Goal: Task Accomplishment & Management: Use online tool/utility

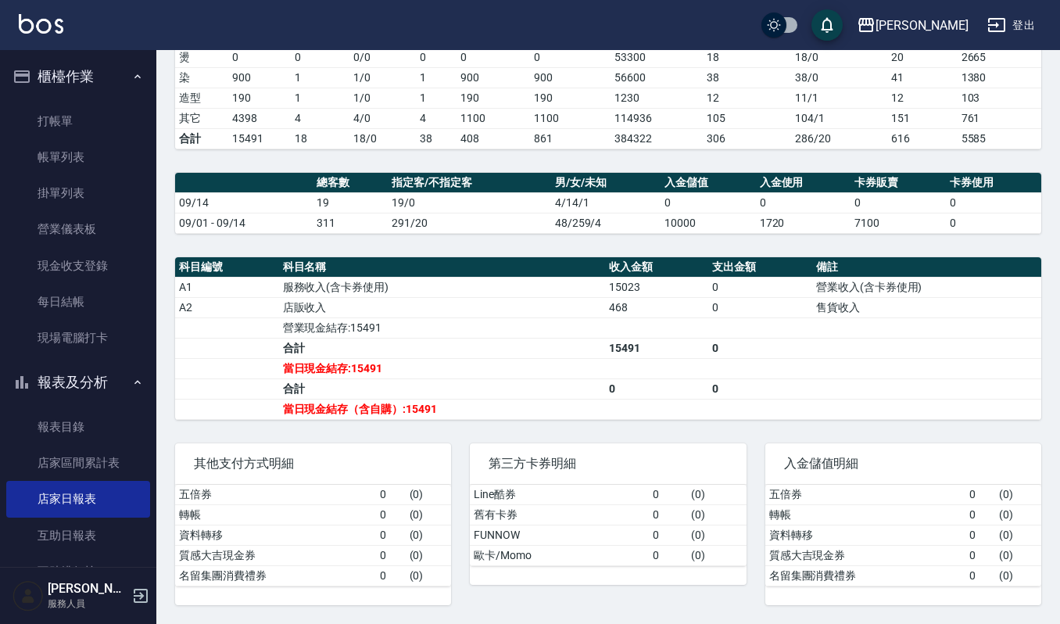
scroll to position [413, 0]
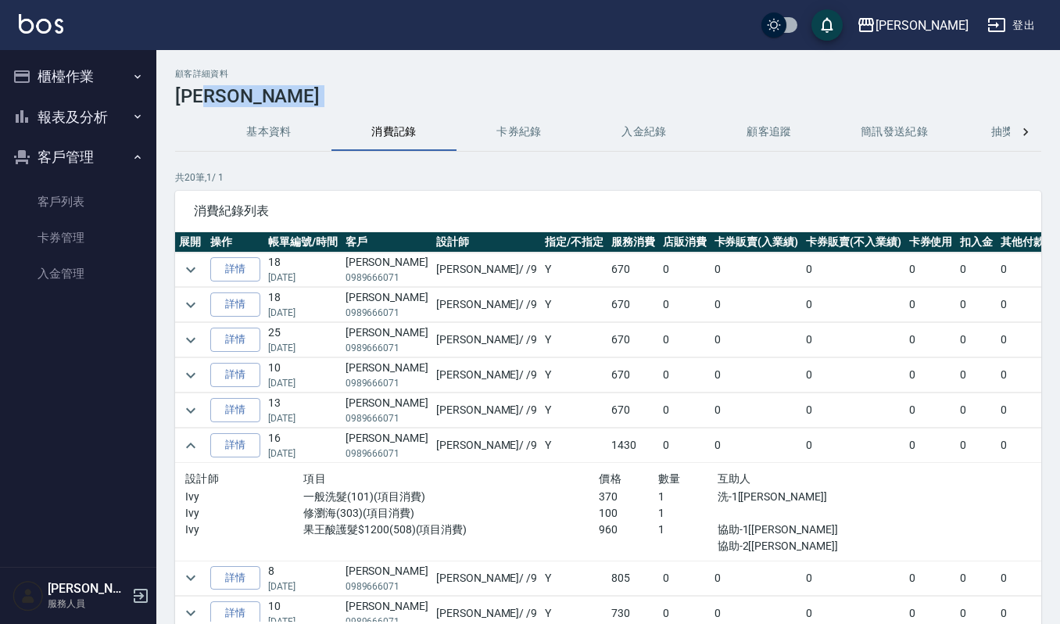
click at [73, 76] on button "櫃檯作業" at bounding box center [78, 76] width 144 height 41
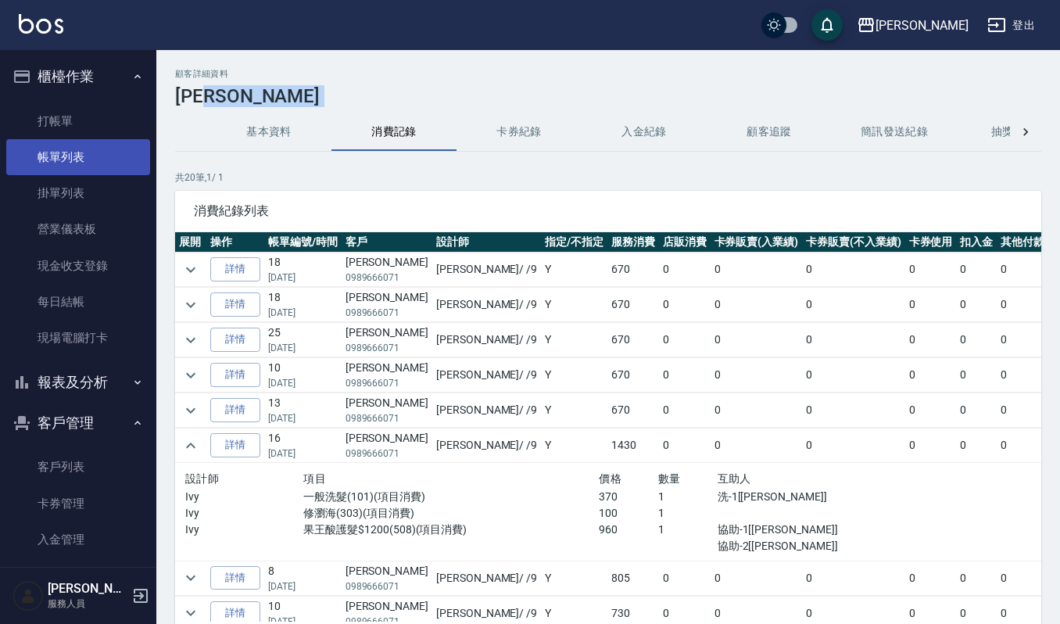
click at [84, 152] on link "帳單列表" at bounding box center [78, 157] width 144 height 36
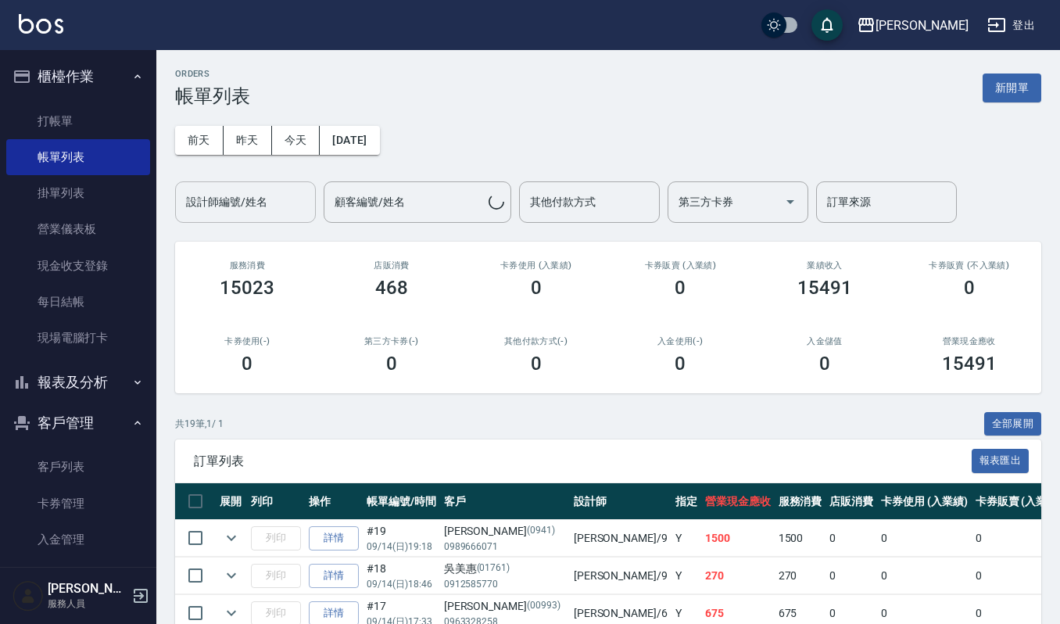
click at [274, 199] on input "設計師編號/姓名" at bounding box center [245, 201] width 127 height 27
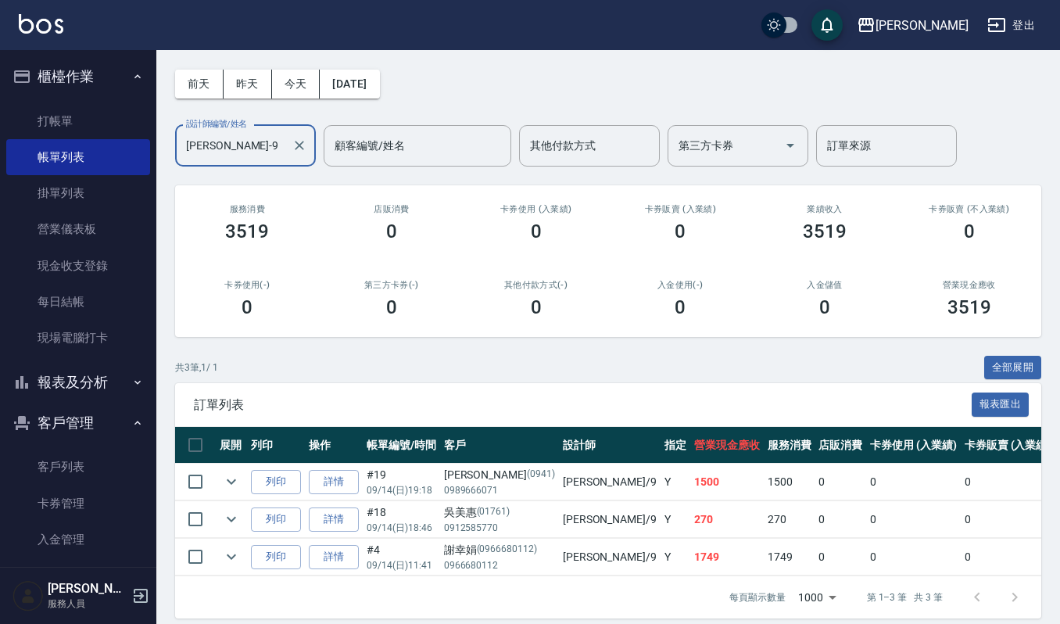
scroll to position [86, 0]
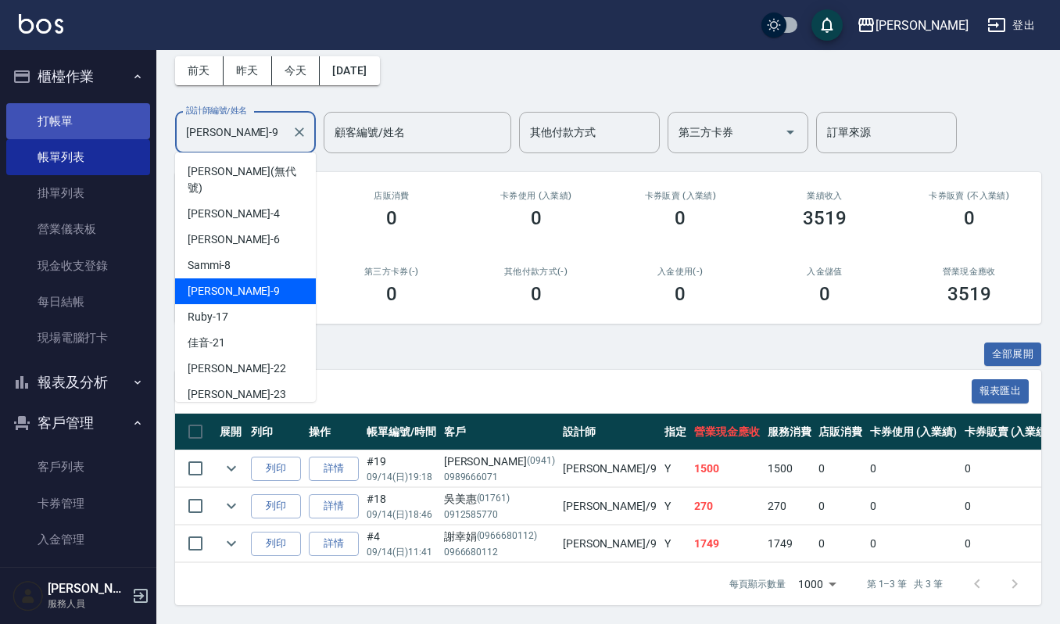
drag, startPoint x: 245, startPoint y: 117, endPoint x: 91, endPoint y: 123, distance: 154.1
click at [91, 123] on div "上越傑森 登出 櫃檯作業 打帳單 帳單列表 掛單列表 營業儀表板 現金收支登錄 每日結帳 現場電腦打卡 報表及分析 報表目錄 店家區間累計表 店家日報表 互助…" at bounding box center [530, 276] width 1060 height 693
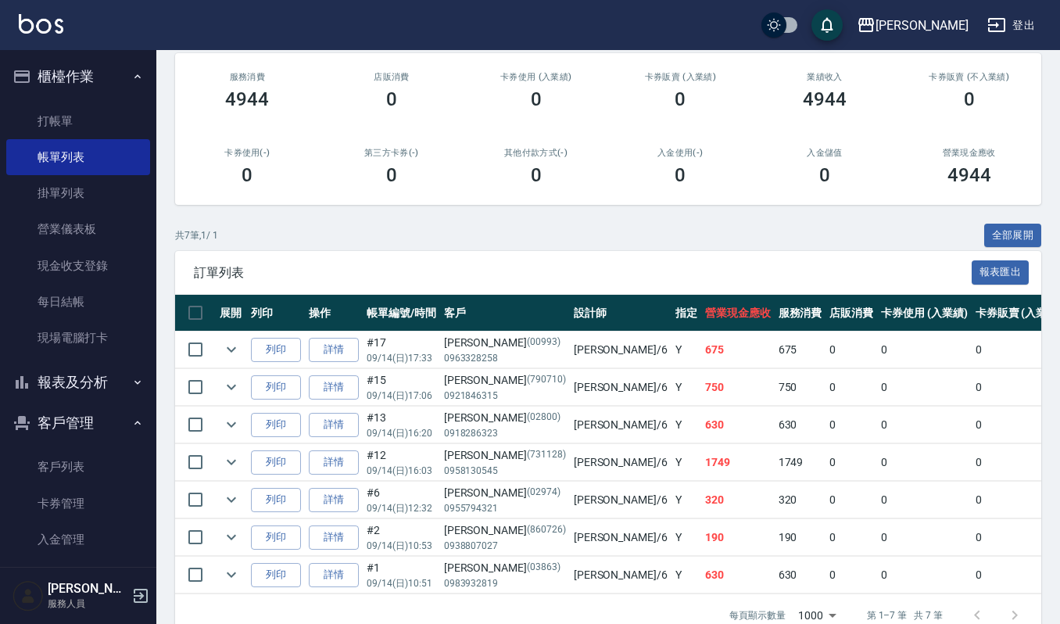
scroll to position [238, 0]
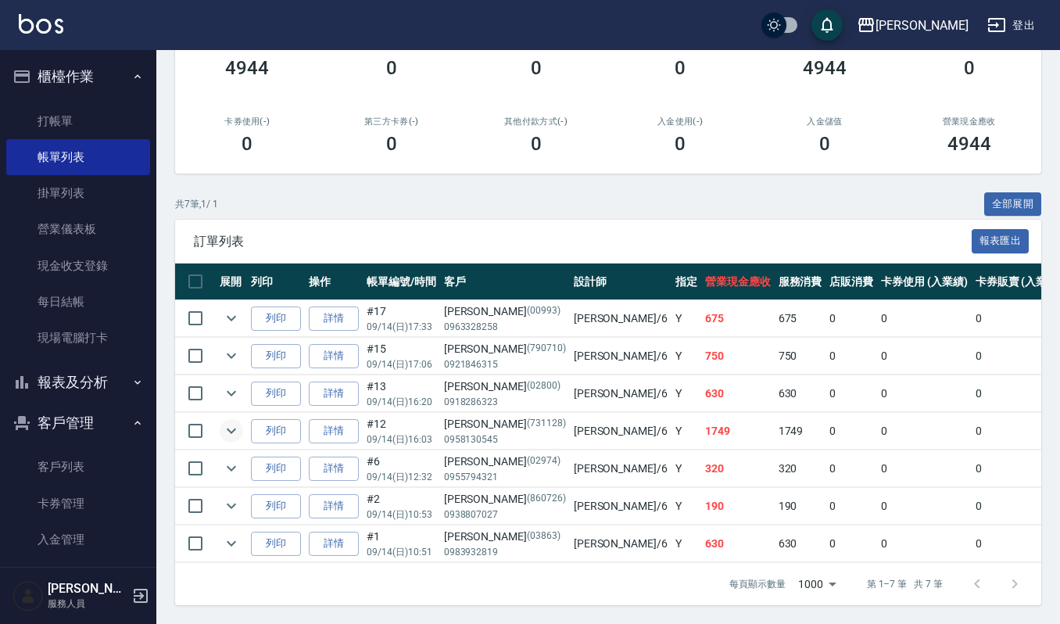
click at [226, 421] on icon "expand row" at bounding box center [231, 430] width 19 height 19
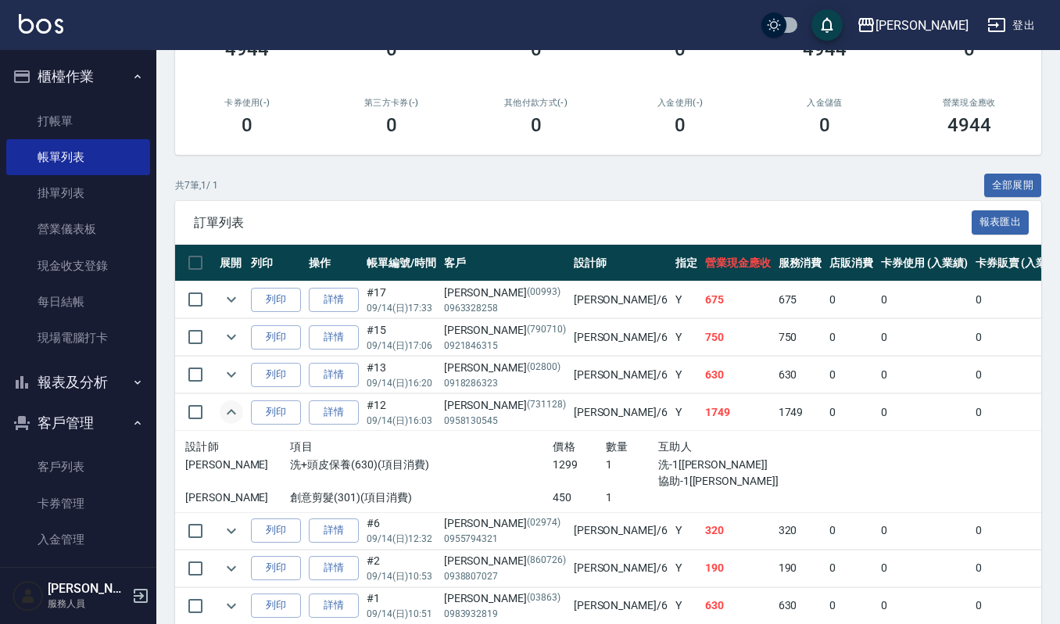
click at [225, 416] on icon "expand row" at bounding box center [231, 412] width 19 height 19
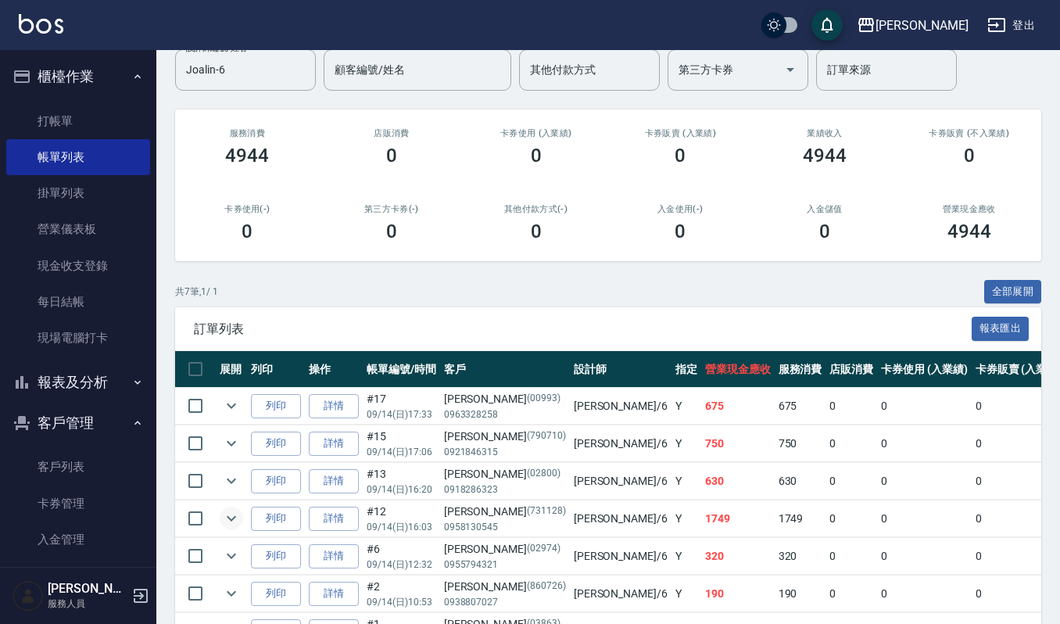
scroll to position [0, 0]
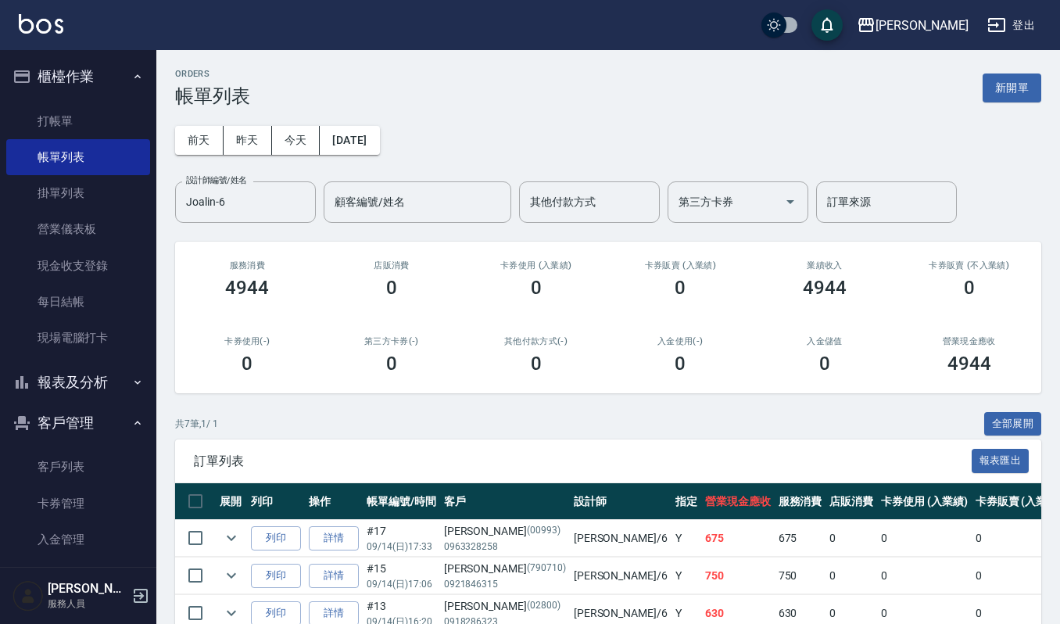
drag, startPoint x: 274, startPoint y: 191, endPoint x: 0, endPoint y: 166, distance: 274.8
click at [7, 166] on div "上越傑森 登出 櫃檯作業 打帳單 帳單列表 掛單列表 營業儀表板 現金收支登錄 每日結帳 現場電腦打卡 報表及分析 報表目錄 店家區間累計表 店家日報表 互助…" at bounding box center [530, 421] width 1060 height 843
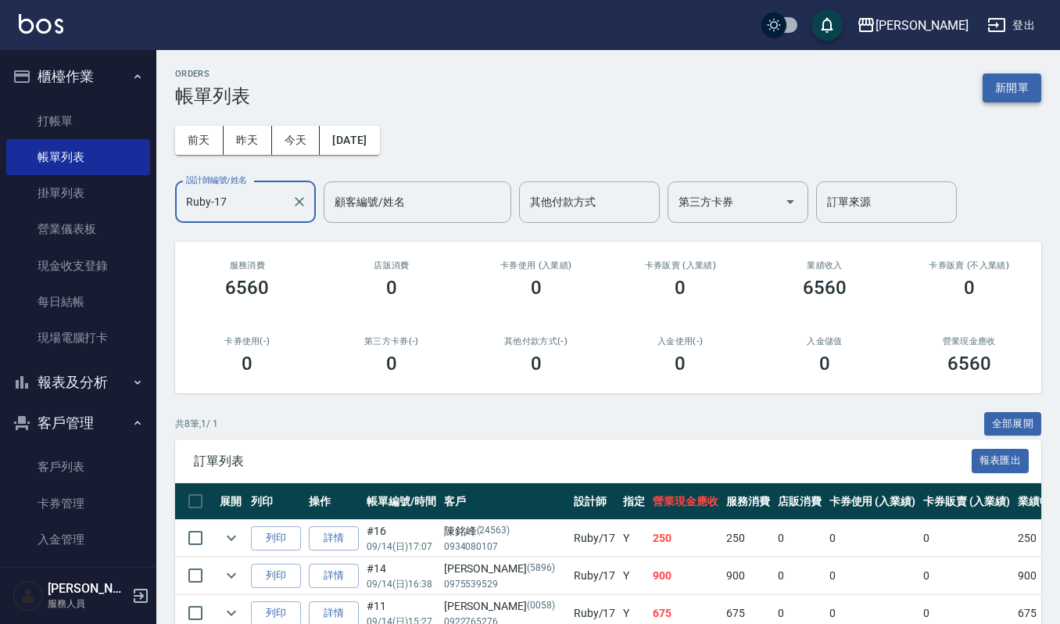
type input "Ruby-17"
click at [1017, 86] on button "新開單" at bounding box center [1012, 87] width 59 height 29
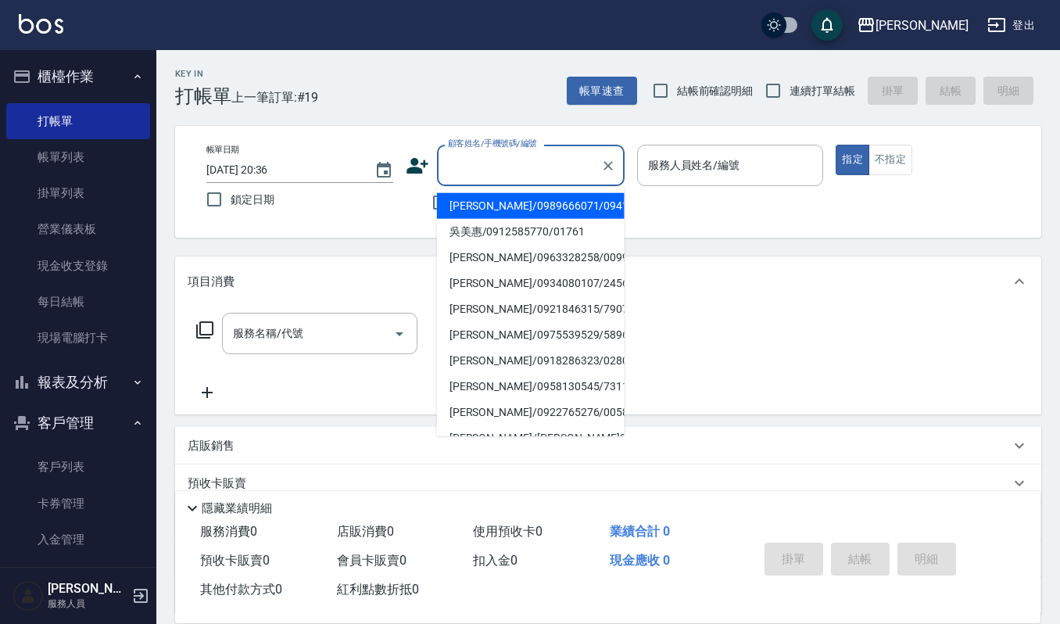
click at [524, 167] on input "顧客姓名/手機號碼/編號" at bounding box center [519, 165] width 150 height 27
click at [521, 214] on li "陳姵宜/0983749077/0983749077" at bounding box center [531, 206] width 188 height 26
type input "陳姵宜/0983749077/0983749077"
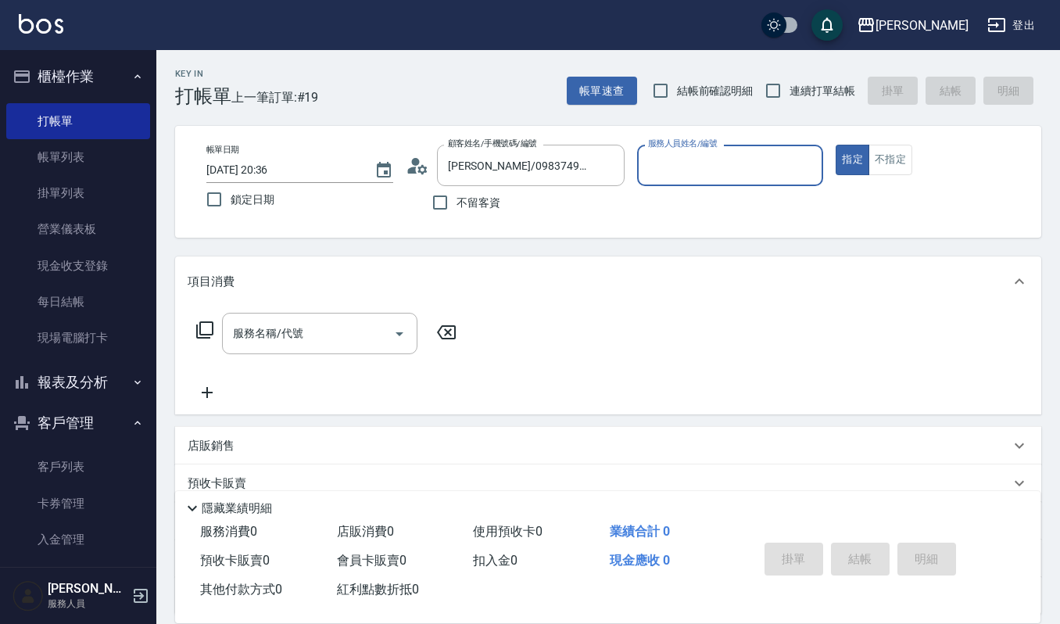
type input "Ivy艾薇-9"
click at [328, 342] on input "服務名稱/代號" at bounding box center [308, 333] width 158 height 27
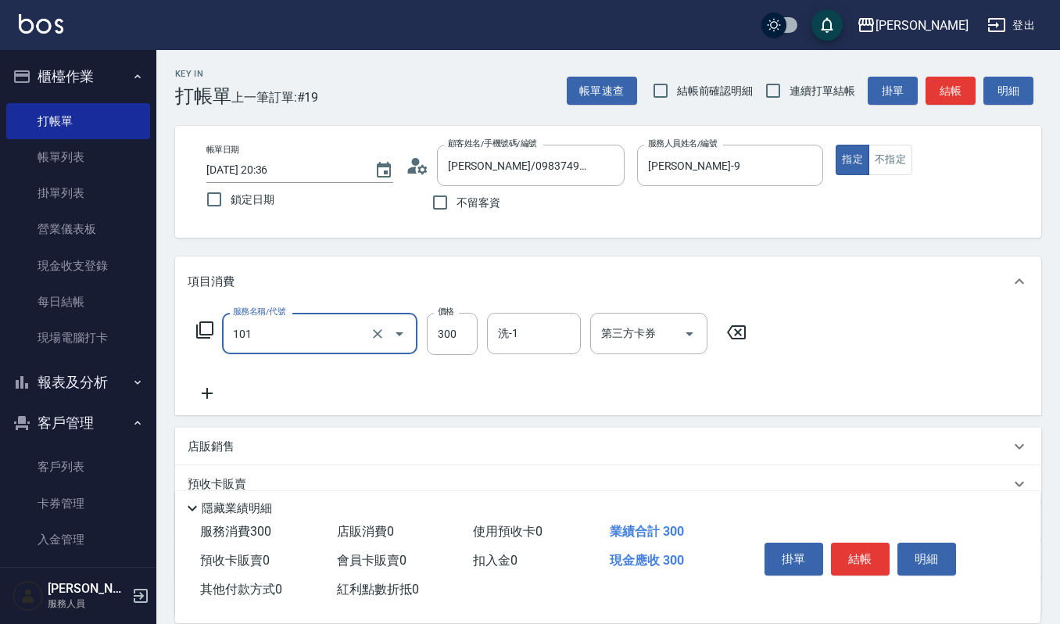
type input "一般洗髮(101)"
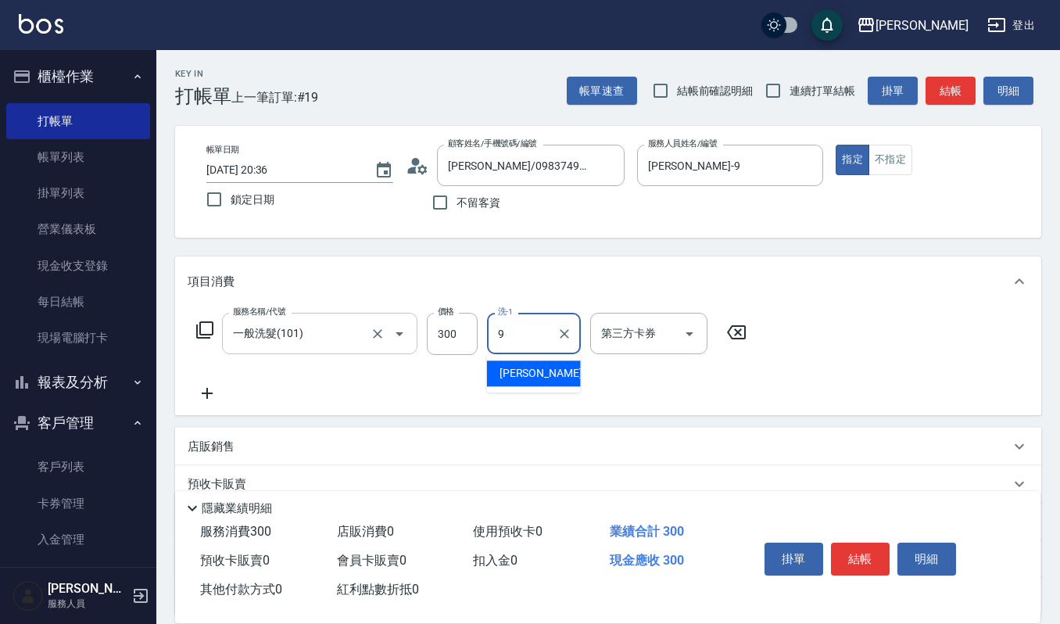
type input "Ivy艾薇-9"
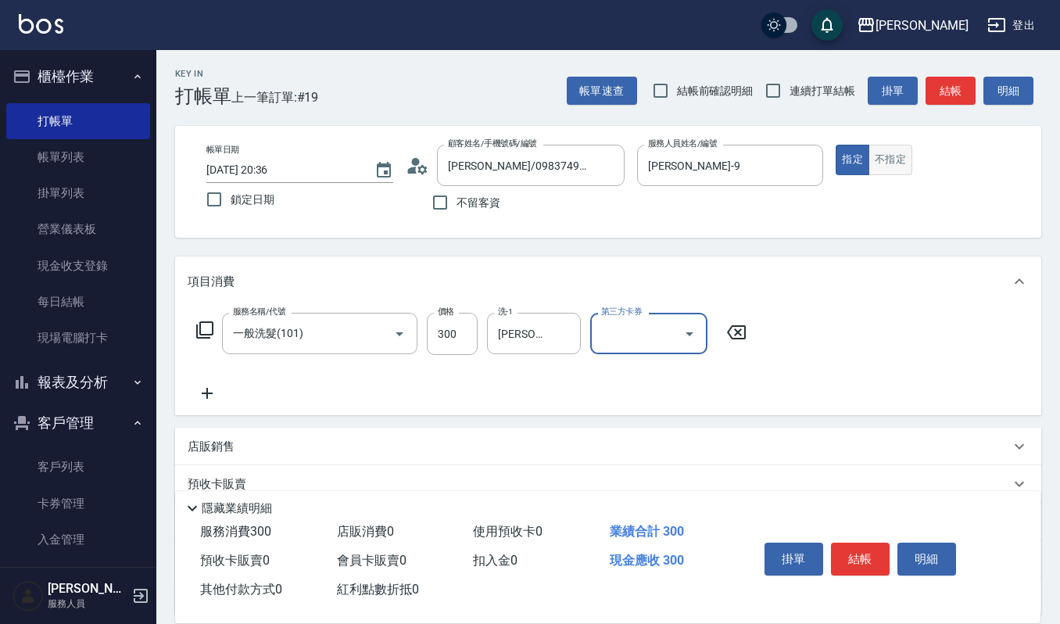
click at [900, 164] on button "不指定" at bounding box center [890, 160] width 44 height 30
click at [864, 555] on button "結帳" at bounding box center [860, 558] width 59 height 33
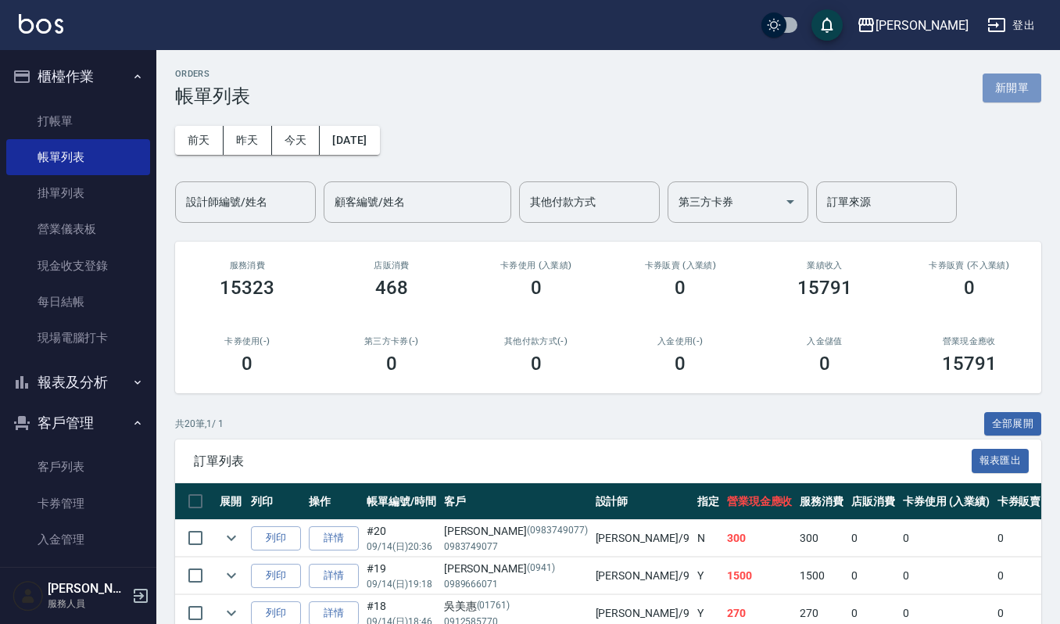
click at [1002, 98] on button "新開單" at bounding box center [1012, 87] width 59 height 29
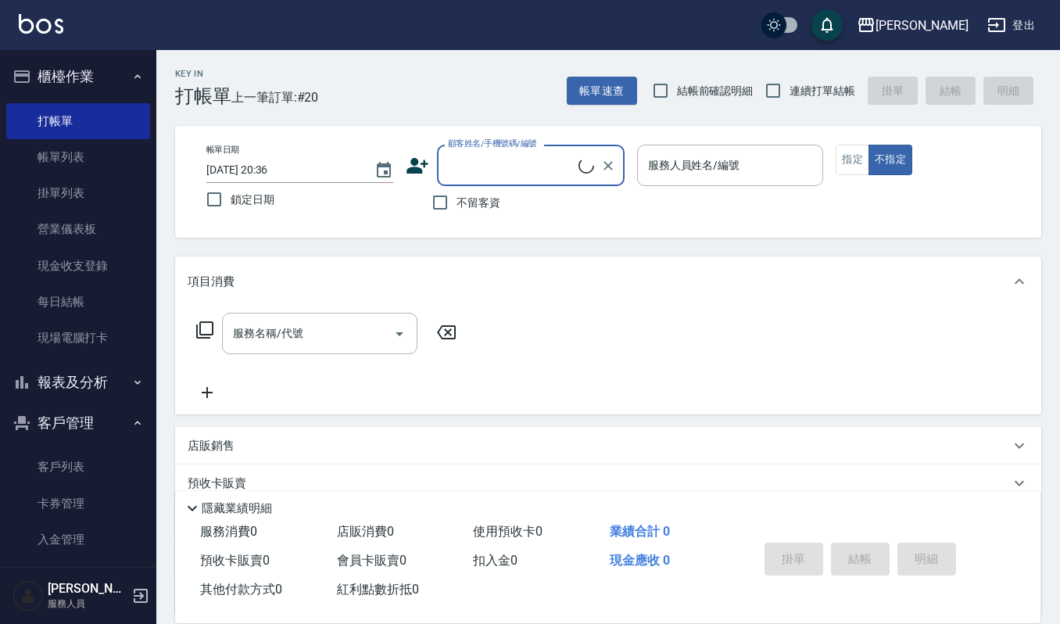
click at [500, 166] on input "顧客姓名/手機號碼/編號" at bounding box center [511, 165] width 134 height 27
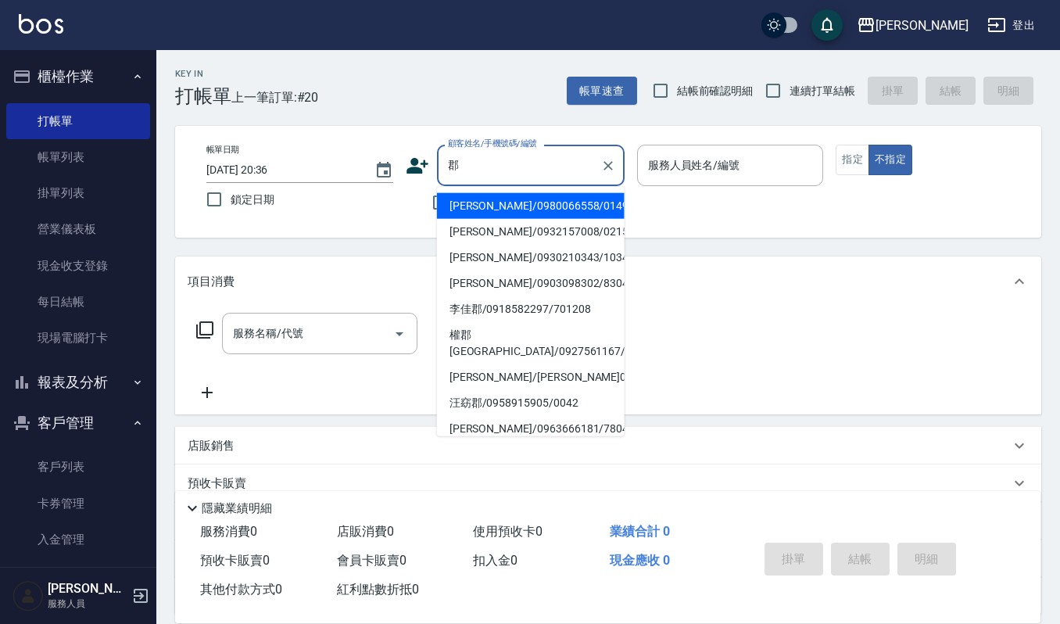
click at [527, 193] on li "江珮郡/0980066558/01499" at bounding box center [531, 206] width 188 height 26
type input "江珮郡/0980066558/01499"
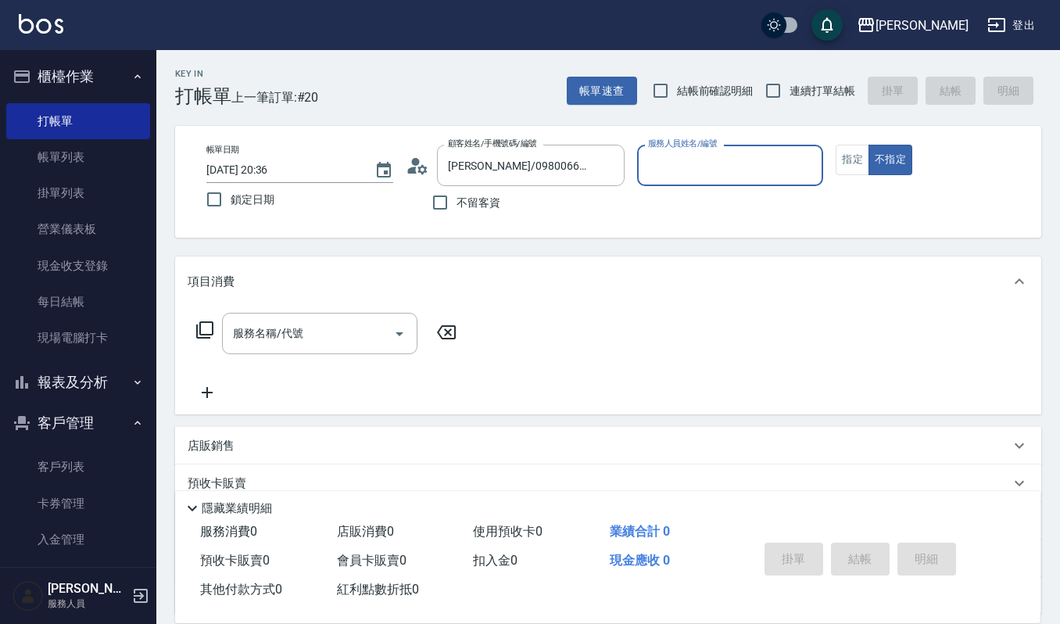
type input "Ruby-17"
click at [861, 164] on button "指定" at bounding box center [853, 160] width 34 height 30
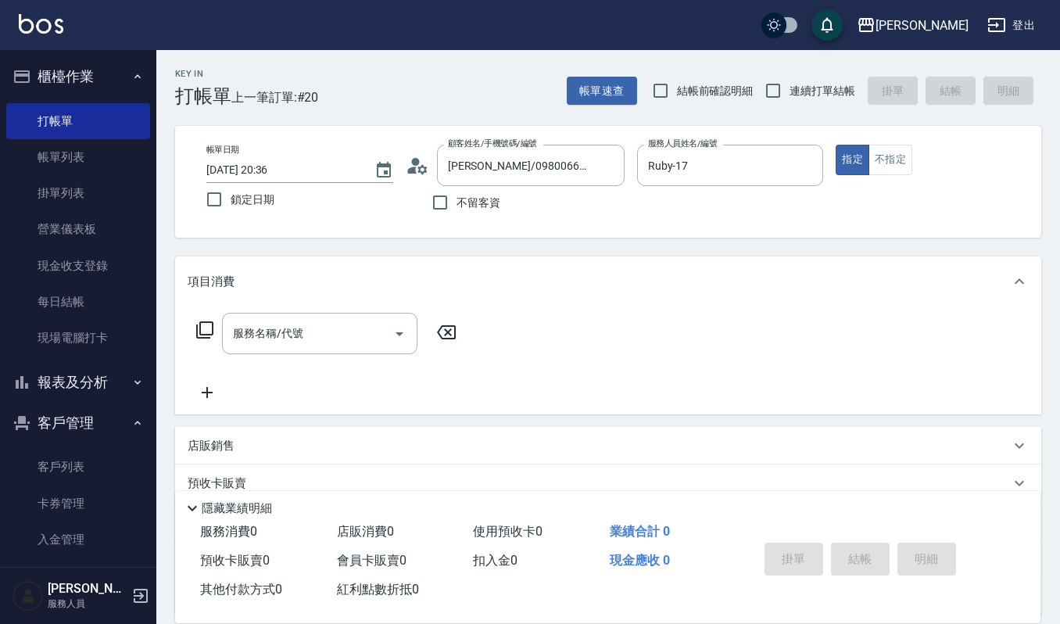
click at [300, 354] on div "服務名稱/代號 服務名稱/代號" at bounding box center [327, 357] width 278 height 89
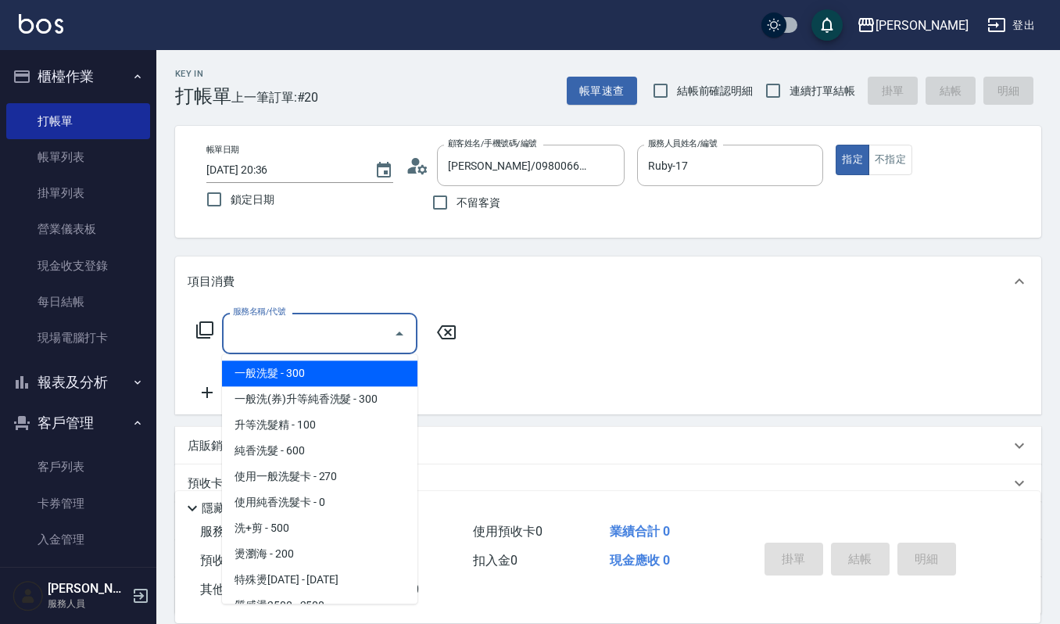
click at [345, 342] on input "服務名稱/代號" at bounding box center [308, 333] width 158 height 27
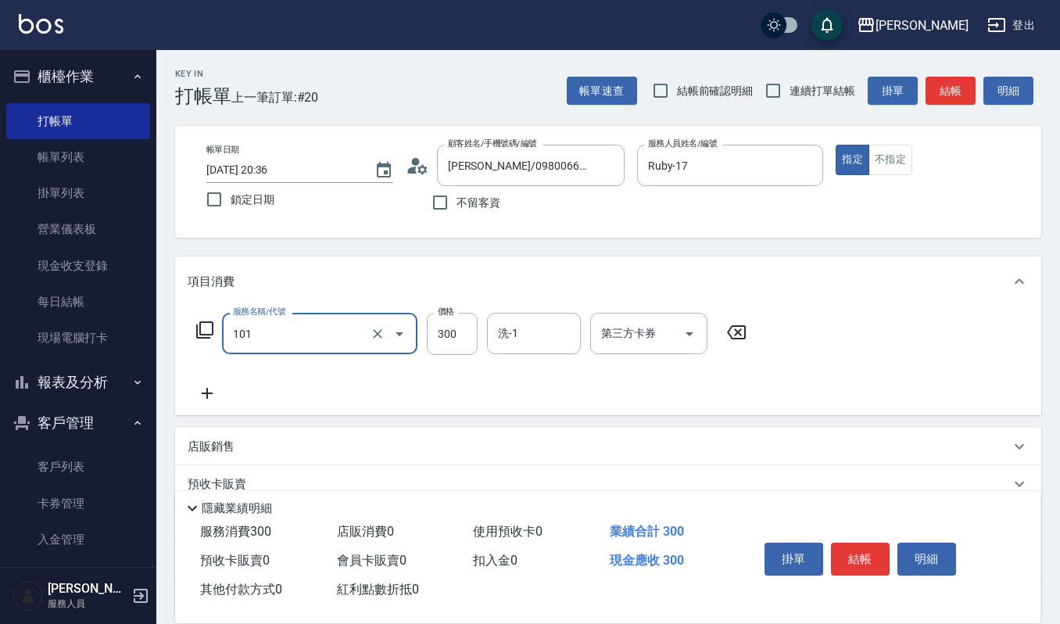
type input "一般洗髮(101)"
type input "270"
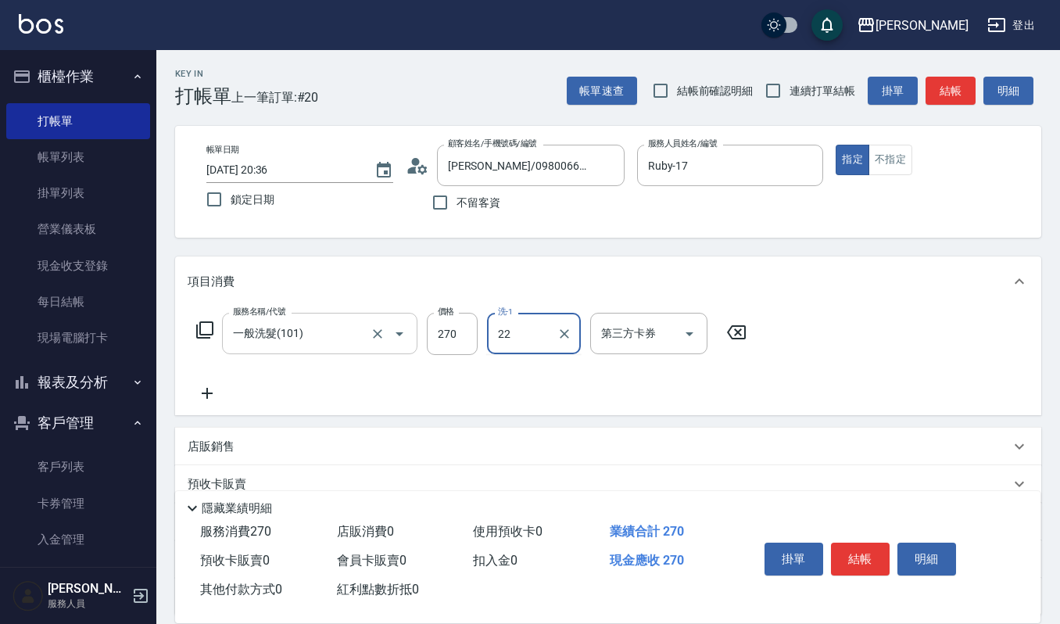
type input "宜芳-22"
click at [874, 567] on button "結帳" at bounding box center [860, 558] width 59 height 33
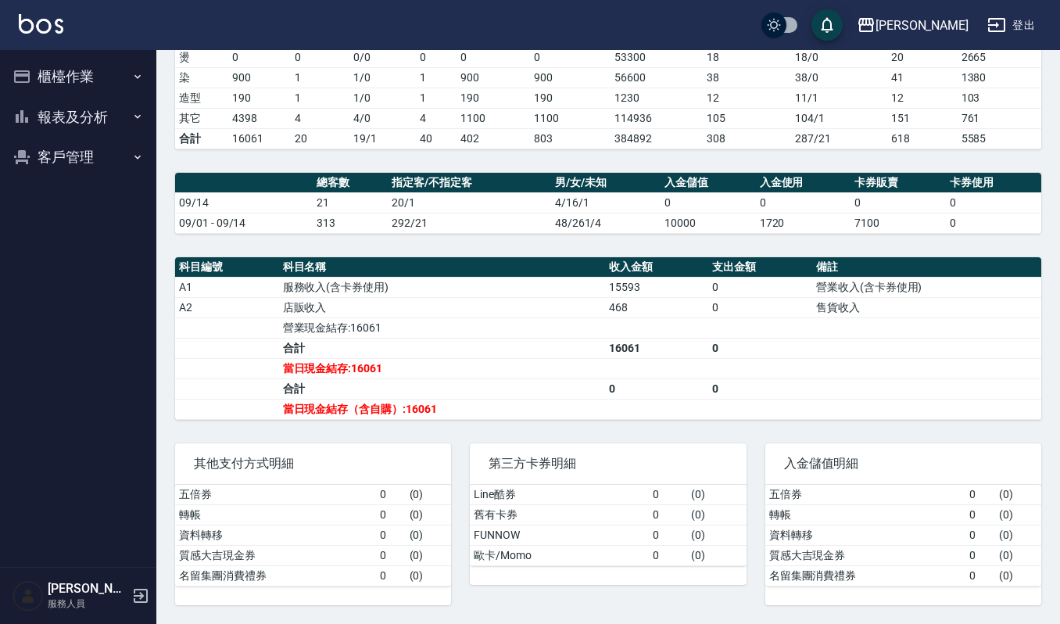
scroll to position [310, 0]
